Goal: Task Accomplishment & Management: Manage account settings

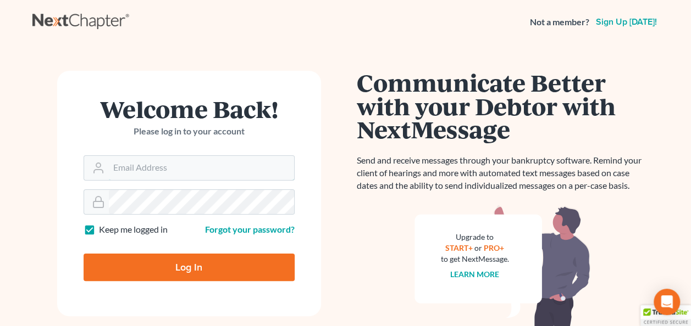
type input "[PERSON_NAME][EMAIL_ADDRESS][PERSON_NAME][DOMAIN_NAME]"
click at [187, 266] on input "Log In" at bounding box center [189, 267] width 211 height 27
type input "Thinking..."
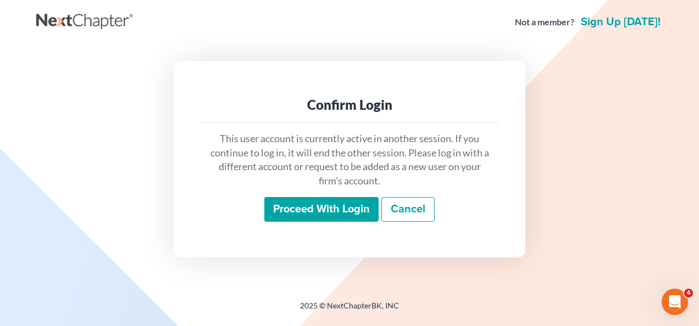
click at [312, 214] on input "Proceed with login" at bounding box center [321, 209] width 114 height 25
